Goal: Task Accomplishment & Management: Use online tool/utility

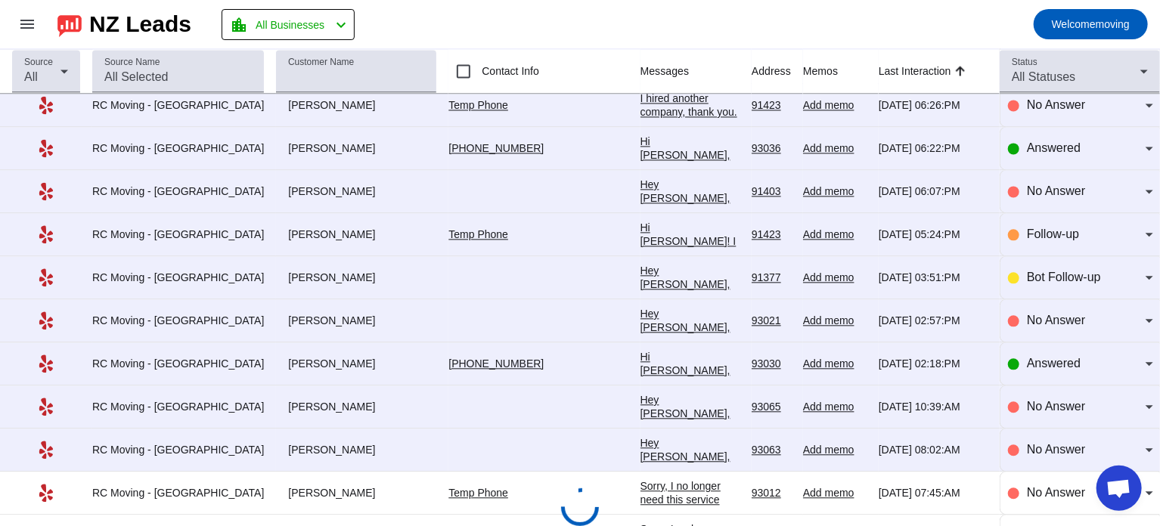
scroll to position [1648, 0]
click at [1043, 270] on span "Bot Follow-up" at bounding box center [1063, 276] width 74 height 13
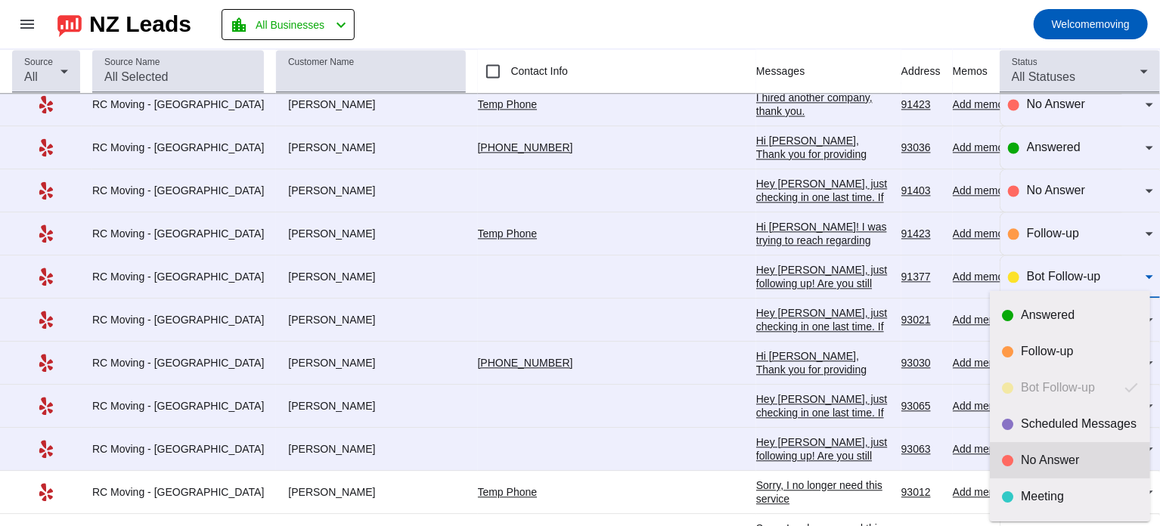
click at [1011, 471] on mat-option "No Answer" at bounding box center [1069, 460] width 160 height 36
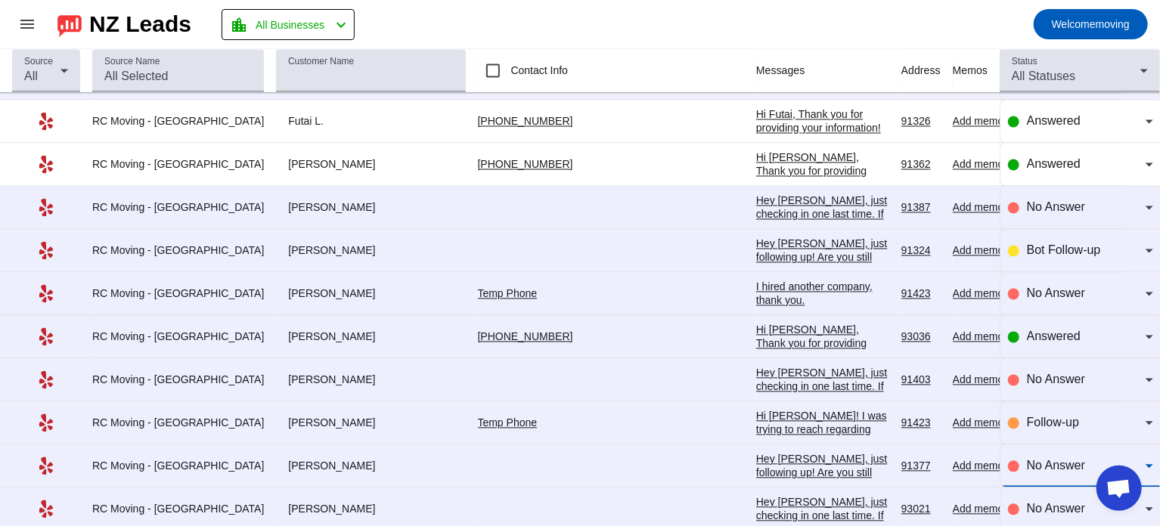
scroll to position [1430, 0]
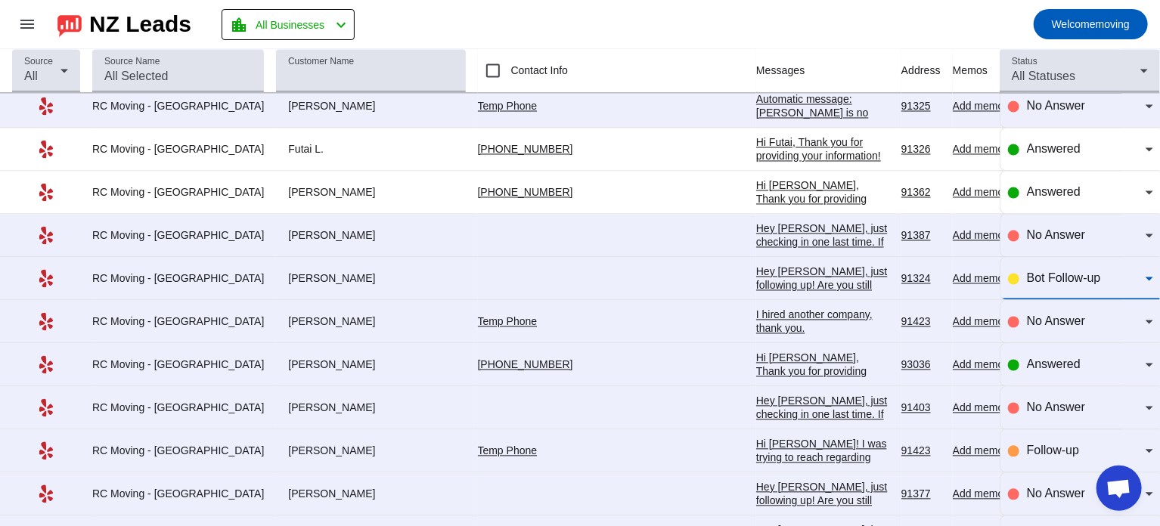
click at [1030, 274] on span "Bot Follow-up" at bounding box center [1063, 278] width 74 height 13
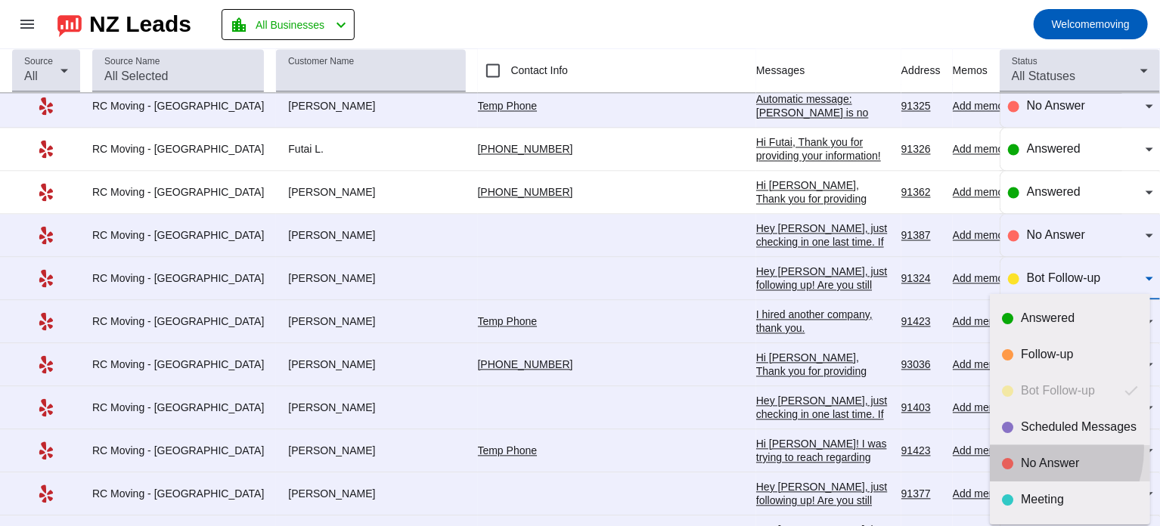
click at [1023, 448] on mat-option "No Answer" at bounding box center [1069, 463] width 160 height 36
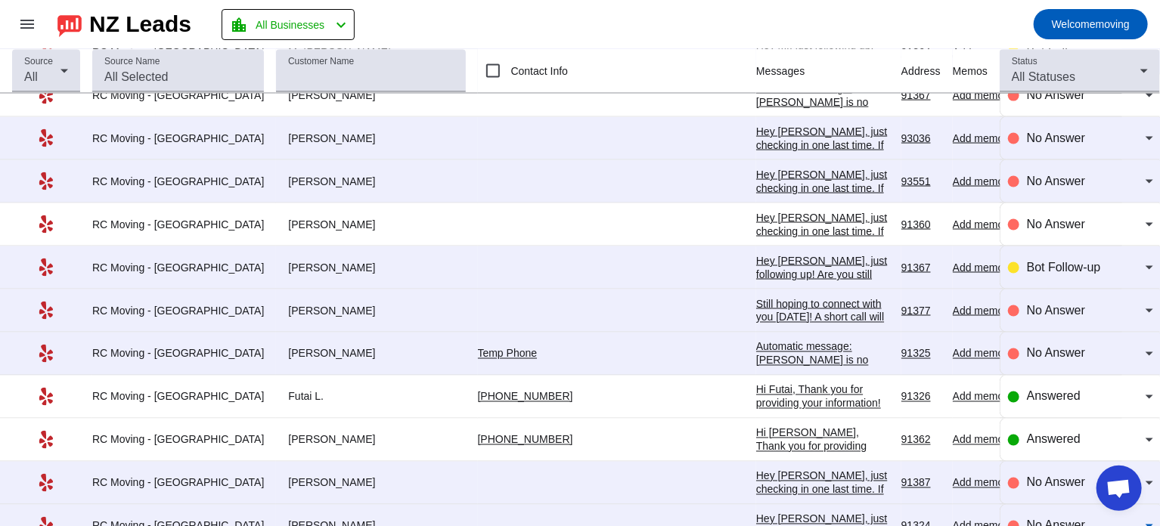
scroll to position [1182, 0]
click at [1027, 267] on span "Bot Follow-up" at bounding box center [1063, 268] width 74 height 13
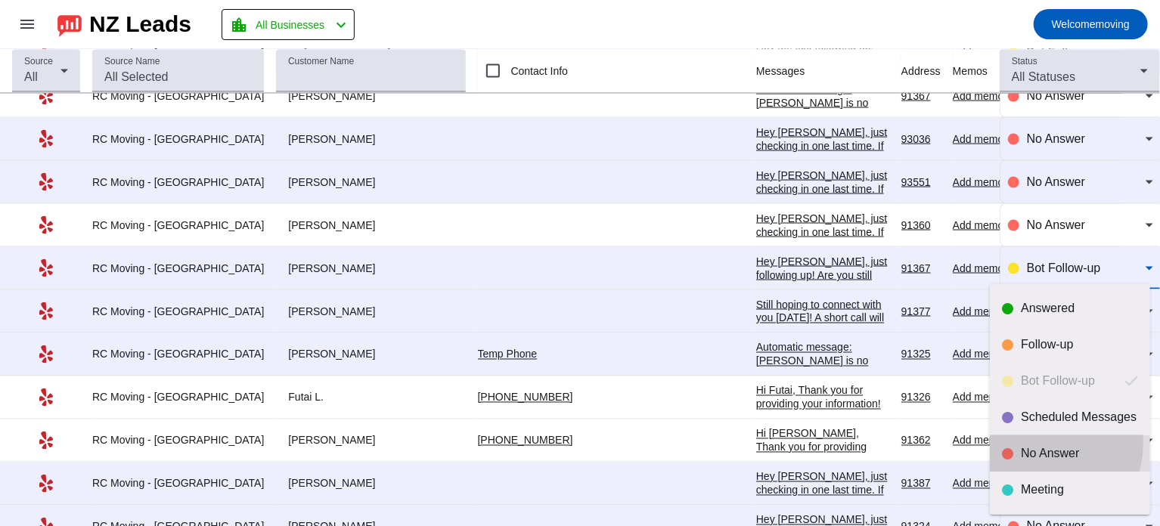
click at [1021, 441] on mat-option "No Answer" at bounding box center [1069, 453] width 160 height 36
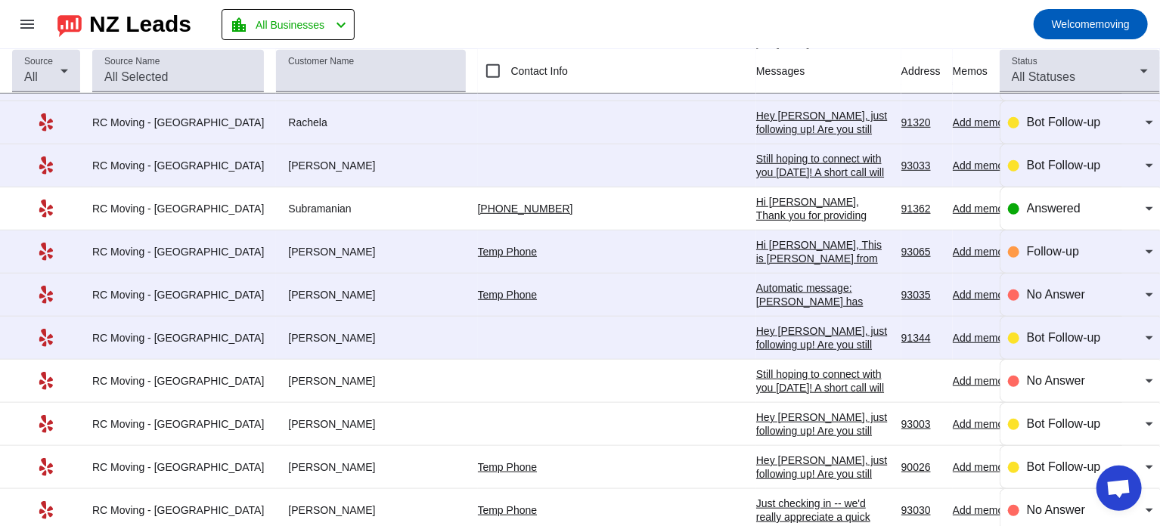
scroll to position [449, 0]
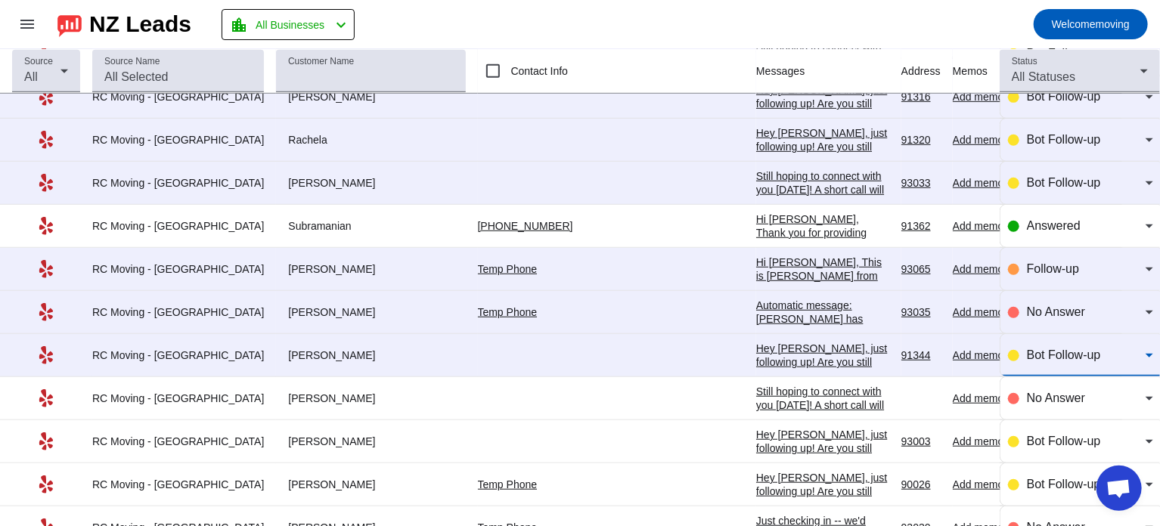
click at [1036, 358] on span "Bot Follow-up" at bounding box center [1063, 354] width 74 height 13
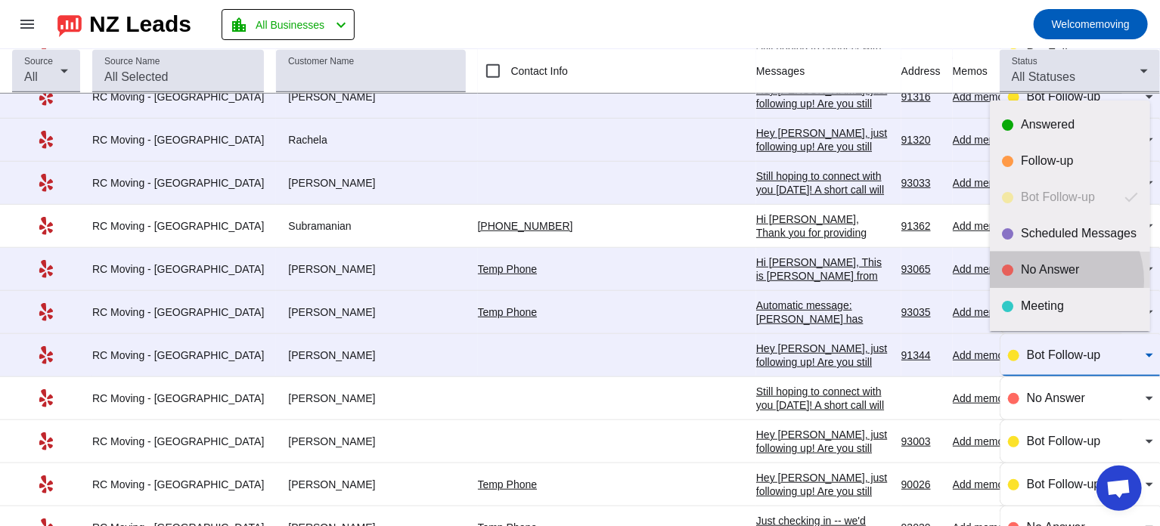
click at [1045, 281] on mat-option "No Answer" at bounding box center [1069, 270] width 160 height 36
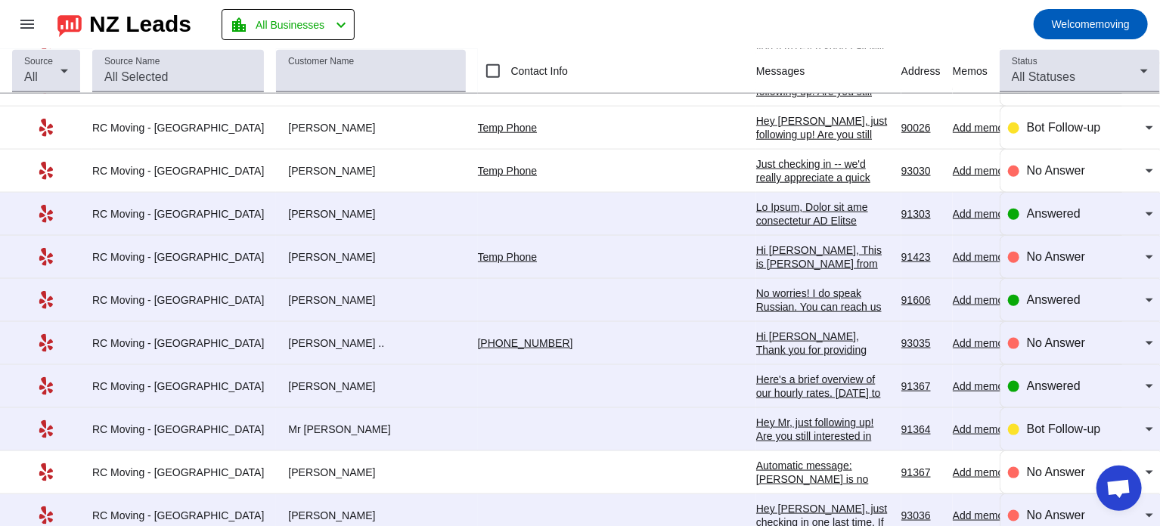
scroll to position [795, 0]
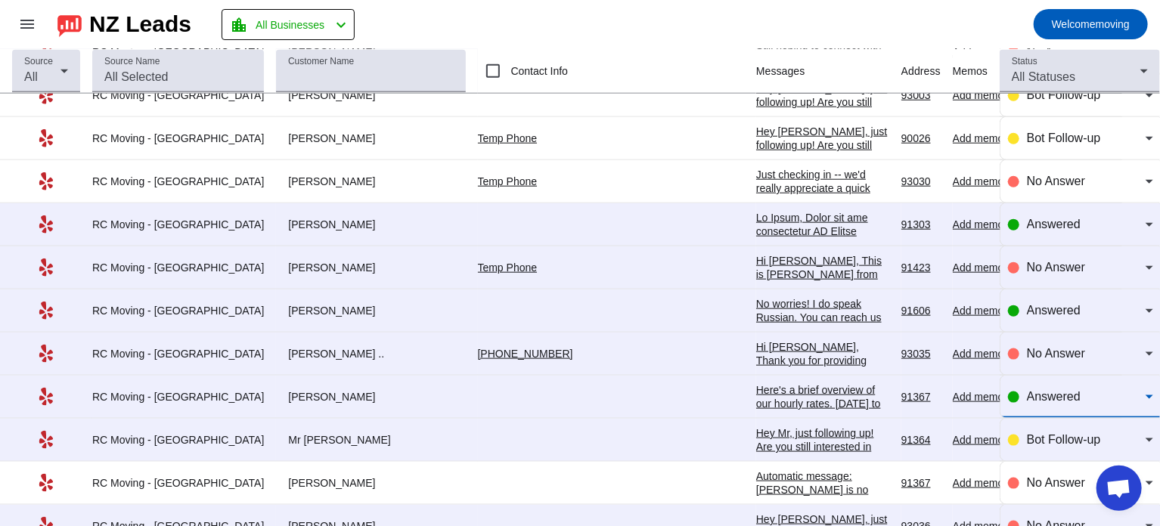
click at [1042, 391] on span "Answered" at bounding box center [1053, 396] width 54 height 13
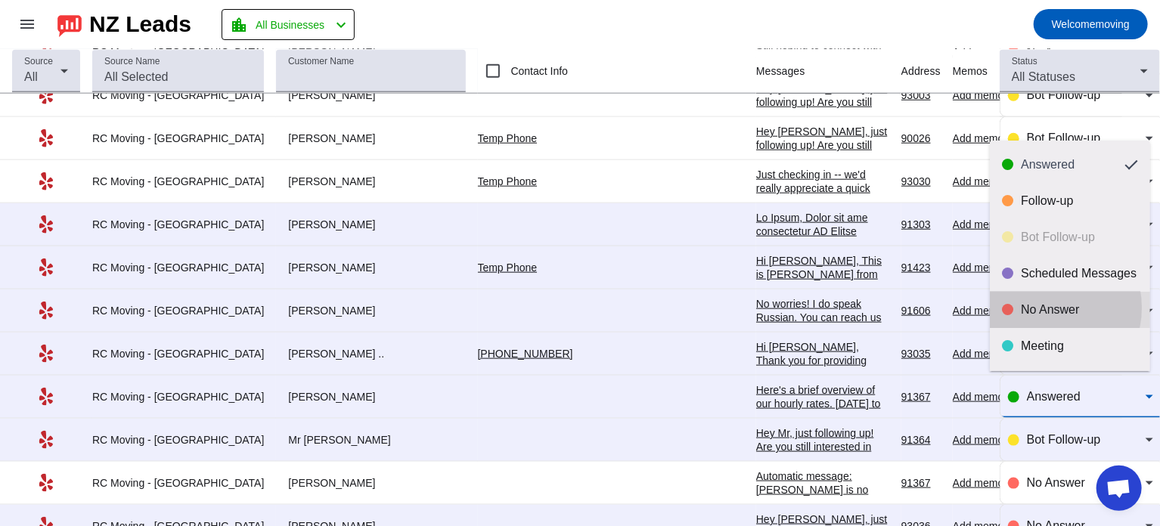
click at [1047, 308] on div "No Answer" at bounding box center [1078, 309] width 117 height 15
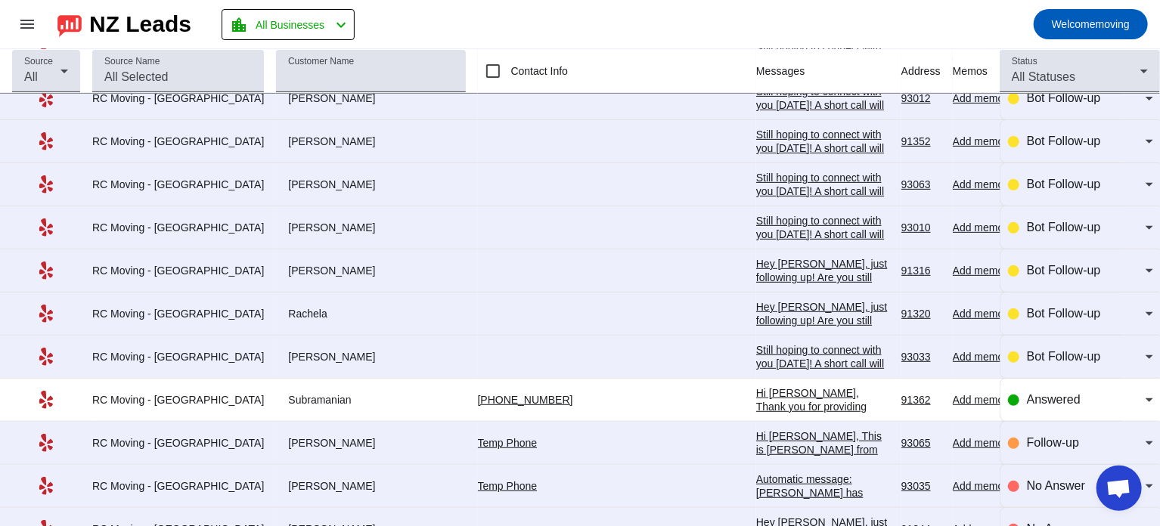
scroll to position [269, 0]
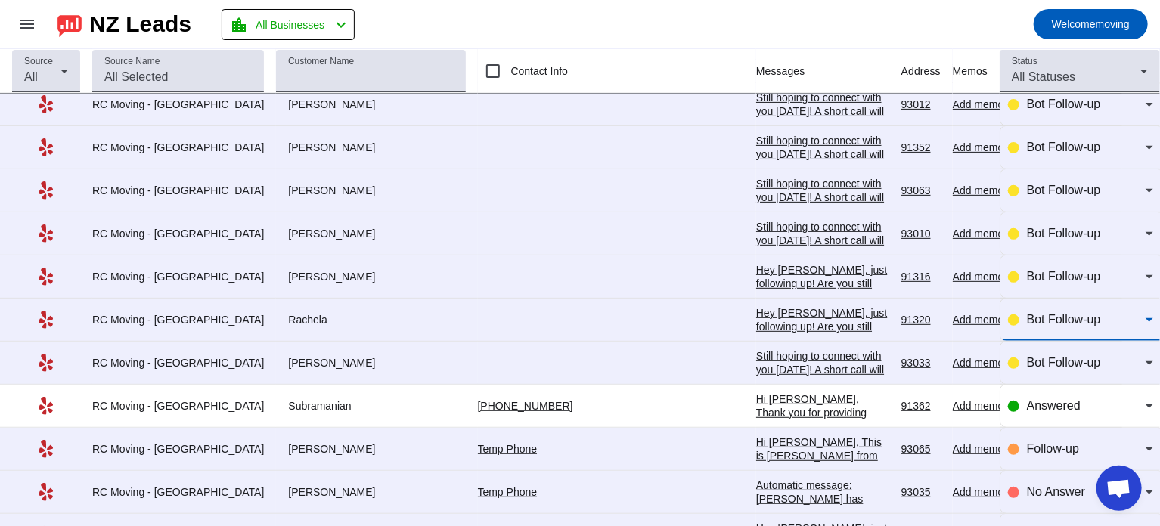
click at [1026, 315] on span "Bot Follow-up" at bounding box center [1063, 319] width 74 height 13
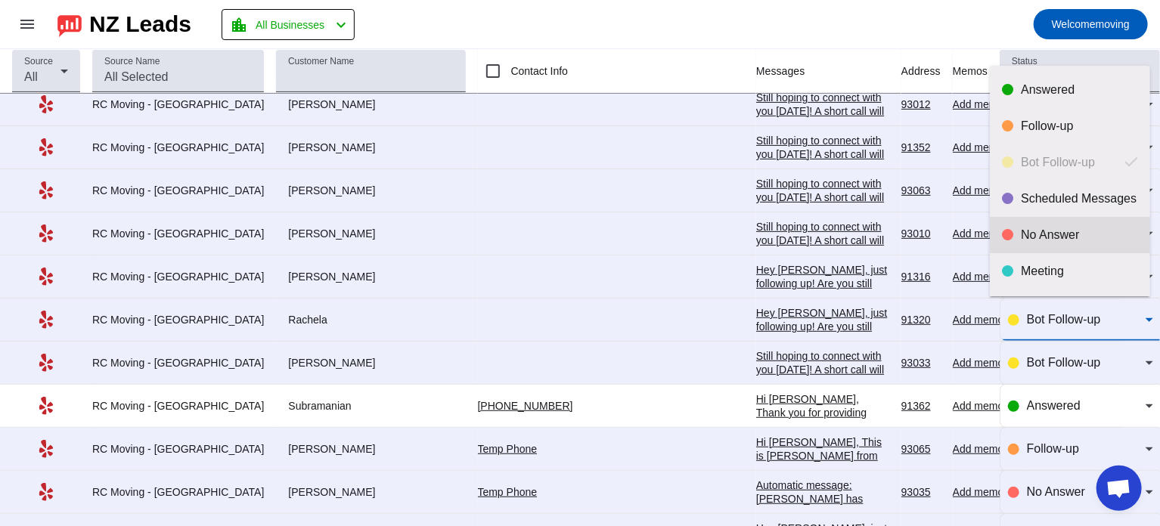
click at [1043, 240] on div "No Answer" at bounding box center [1078, 235] width 117 height 15
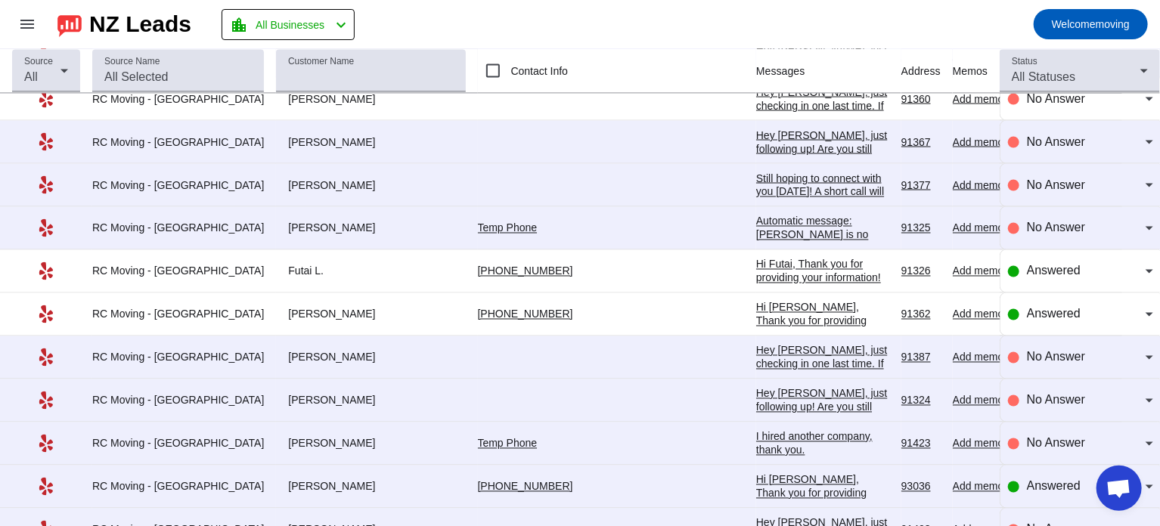
scroll to position [1312, 0]
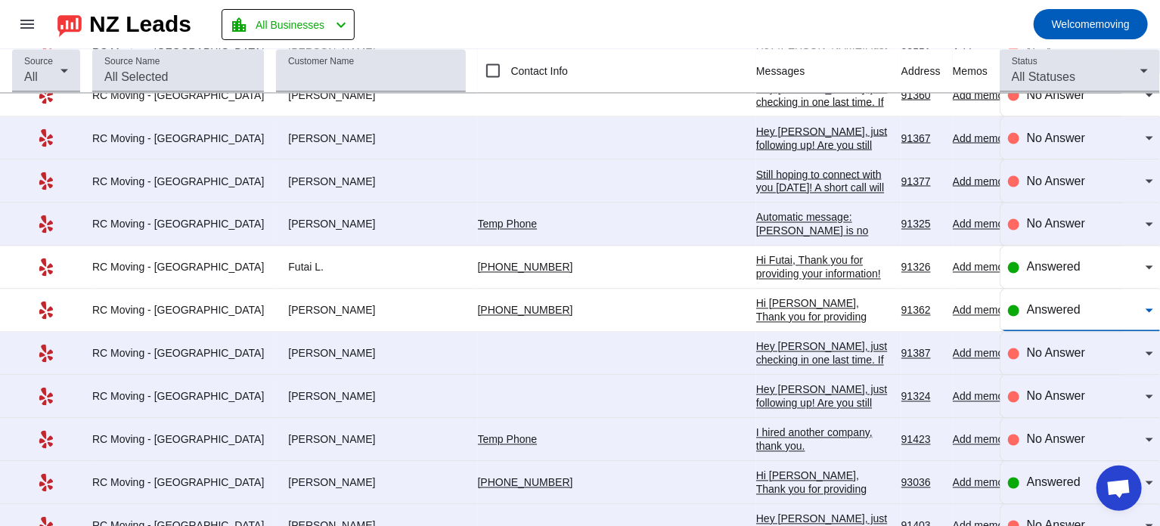
click at [1054, 304] on span "Answered" at bounding box center [1053, 310] width 54 height 13
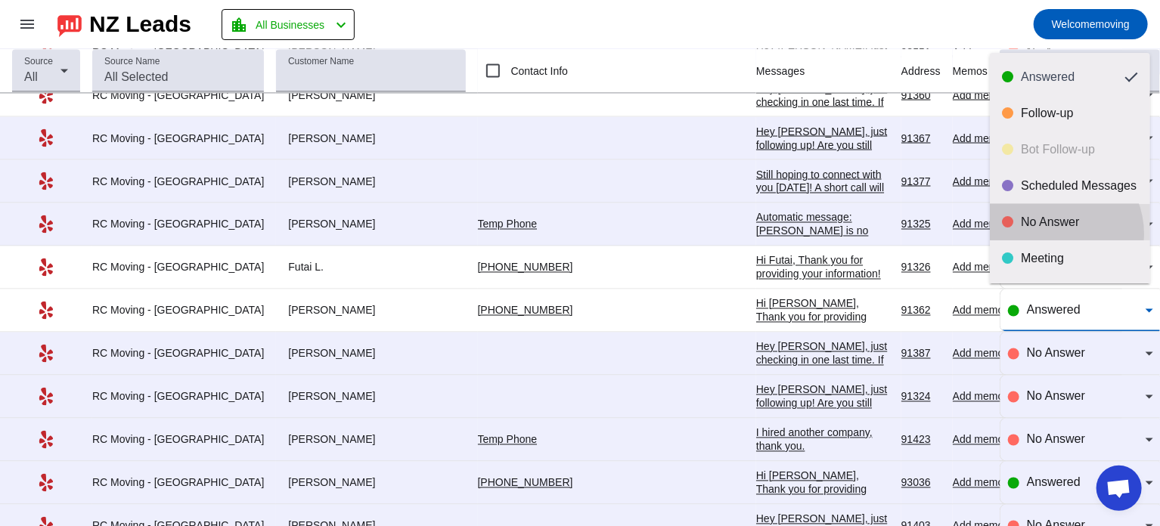
click at [1049, 234] on mat-option "No Answer" at bounding box center [1069, 222] width 160 height 36
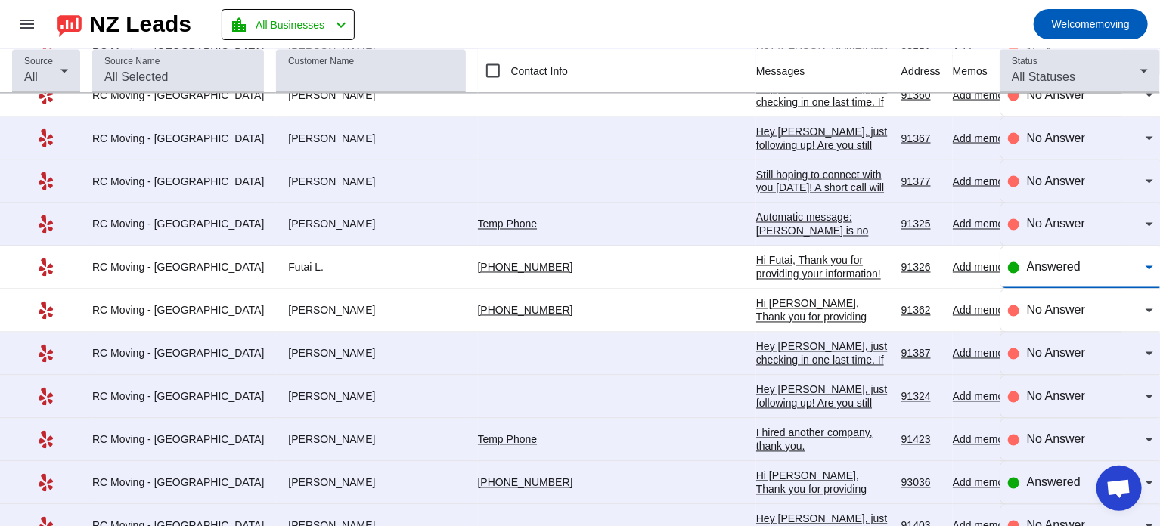
click at [1057, 261] on span "Answered" at bounding box center [1053, 267] width 54 height 13
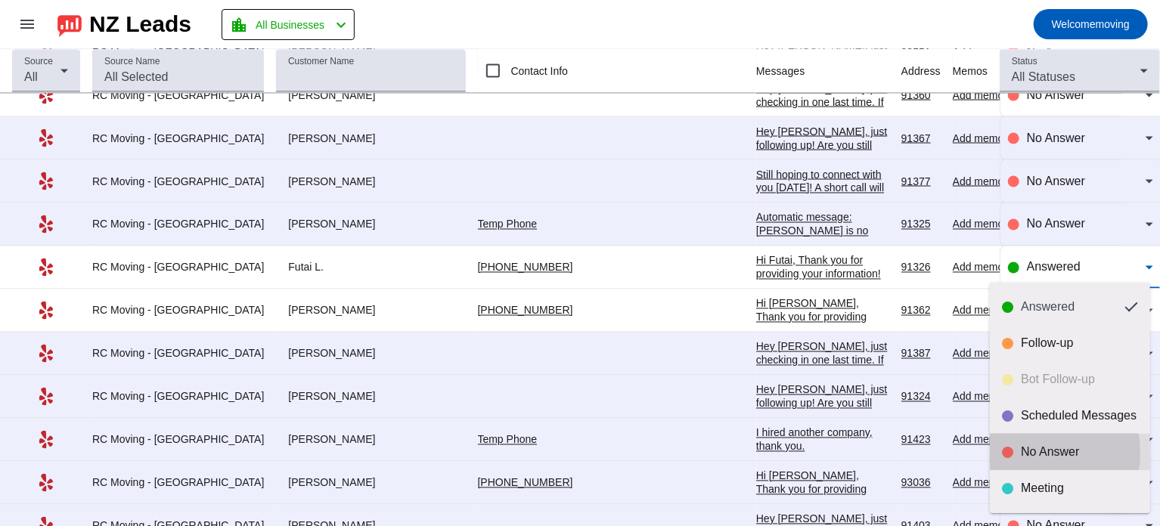
click at [1013, 453] on div "No Answer" at bounding box center [1070, 451] width 136 height 15
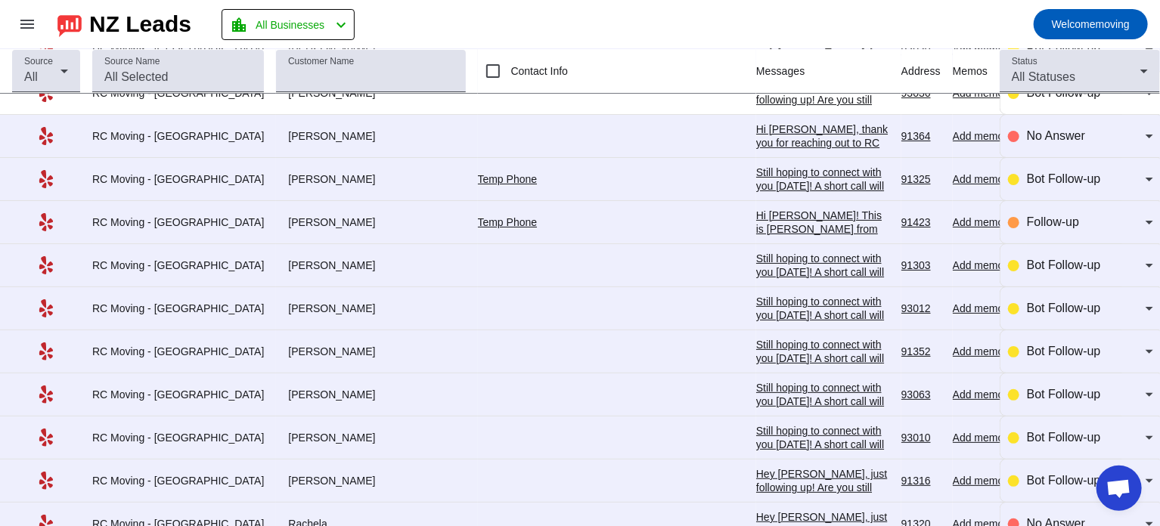
scroll to position [0, 0]
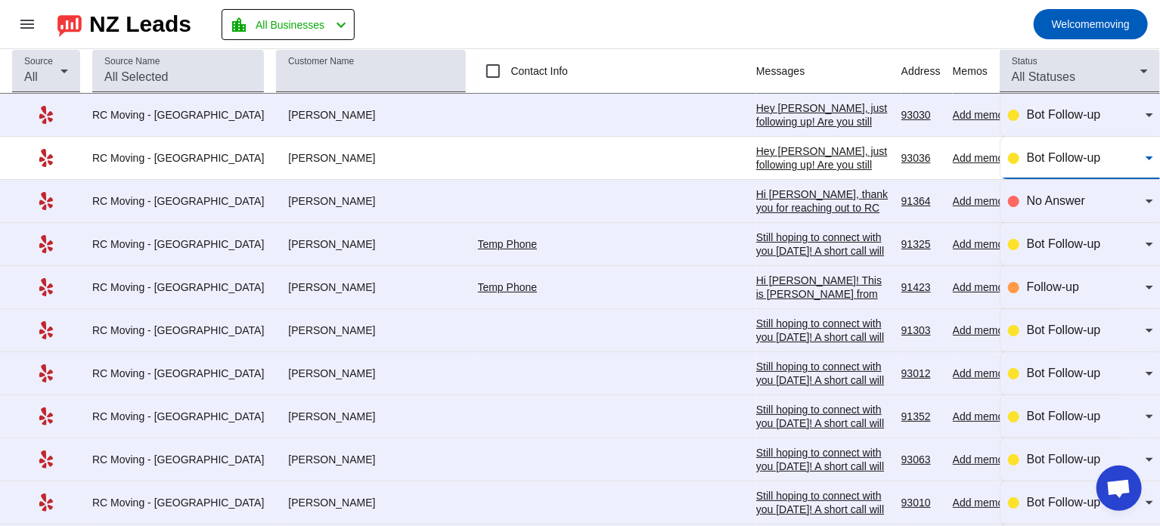
click at [1026, 161] on span "Bot Follow-up" at bounding box center [1063, 157] width 74 height 13
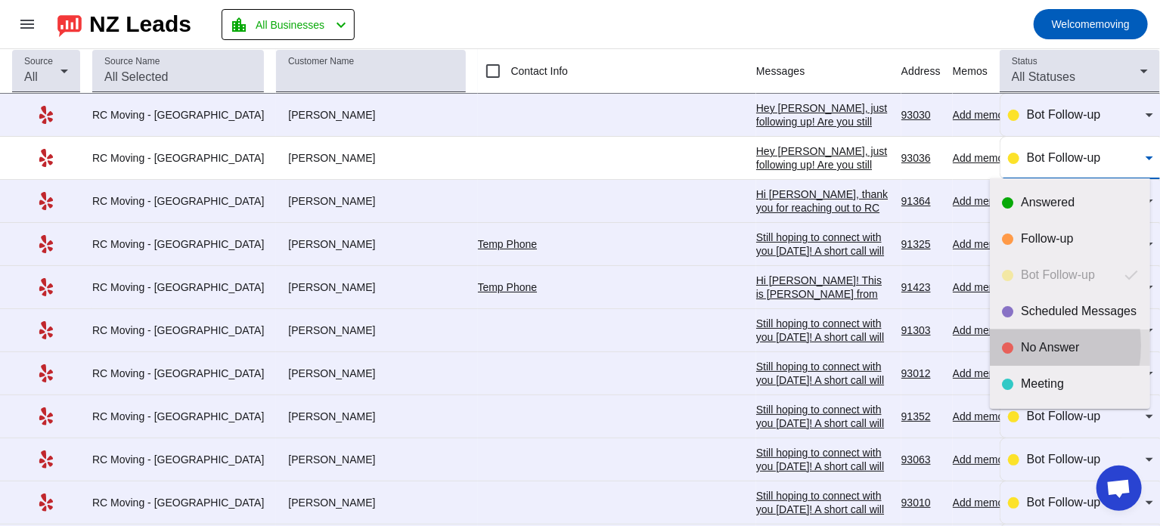
click at [1009, 345] on div at bounding box center [1007, 347] width 11 height 11
